Goal: Task Accomplishment & Management: Complete application form

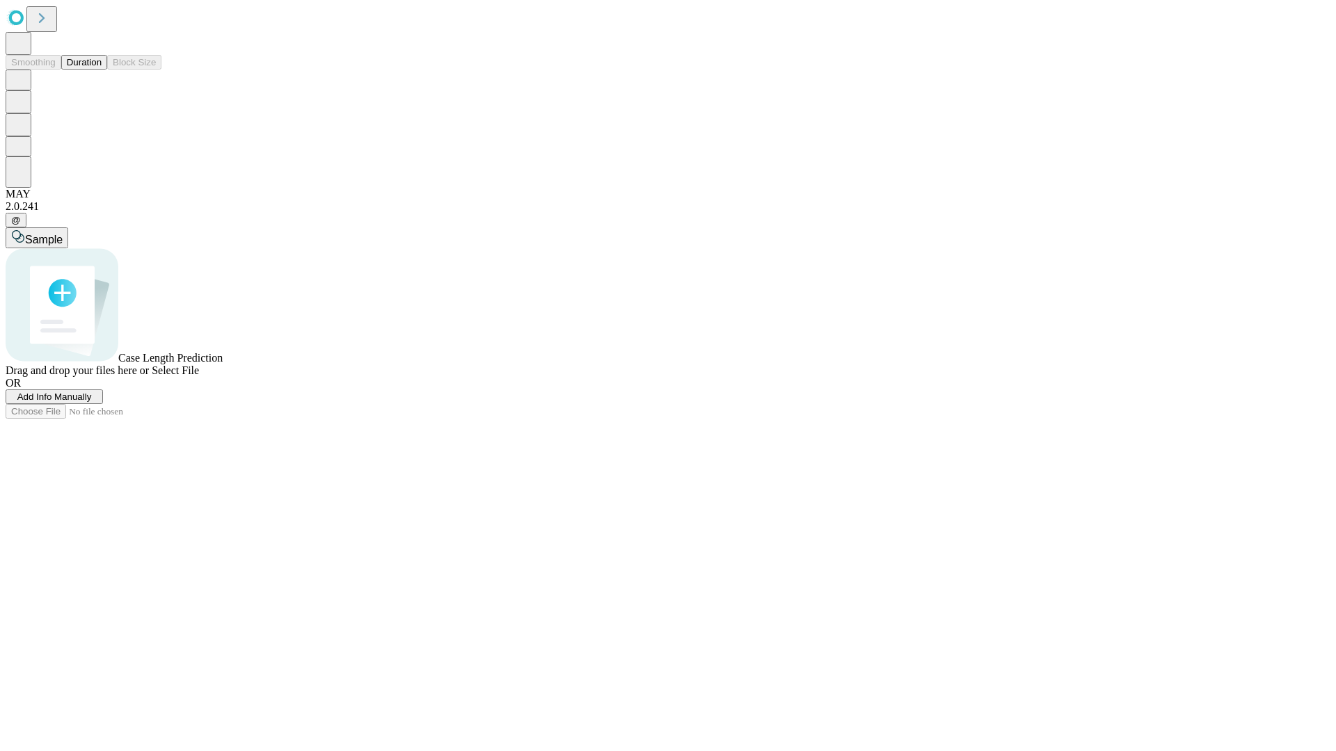
click at [92, 402] on span "Add Info Manually" at bounding box center [54, 397] width 74 height 10
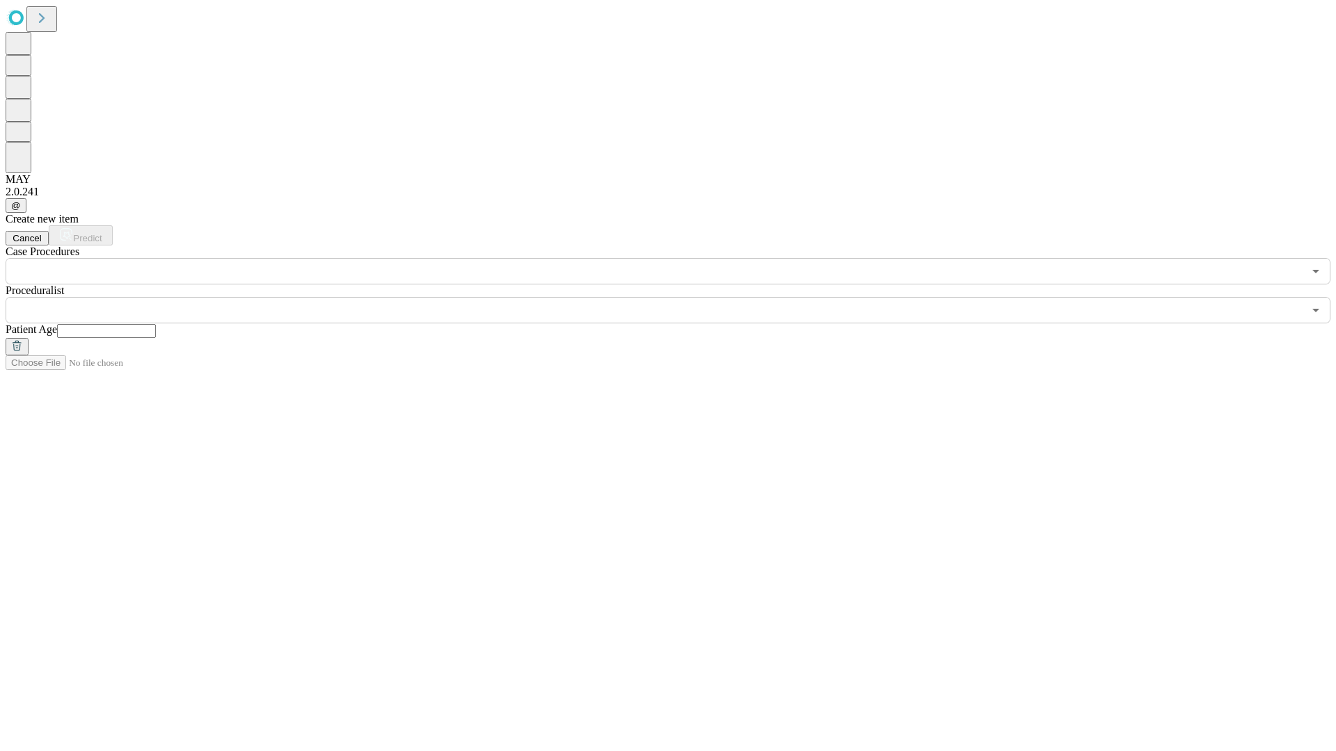
click at [156, 324] on input "text" at bounding box center [106, 331] width 99 height 14
type input "**"
